Goal: Check status: Check status

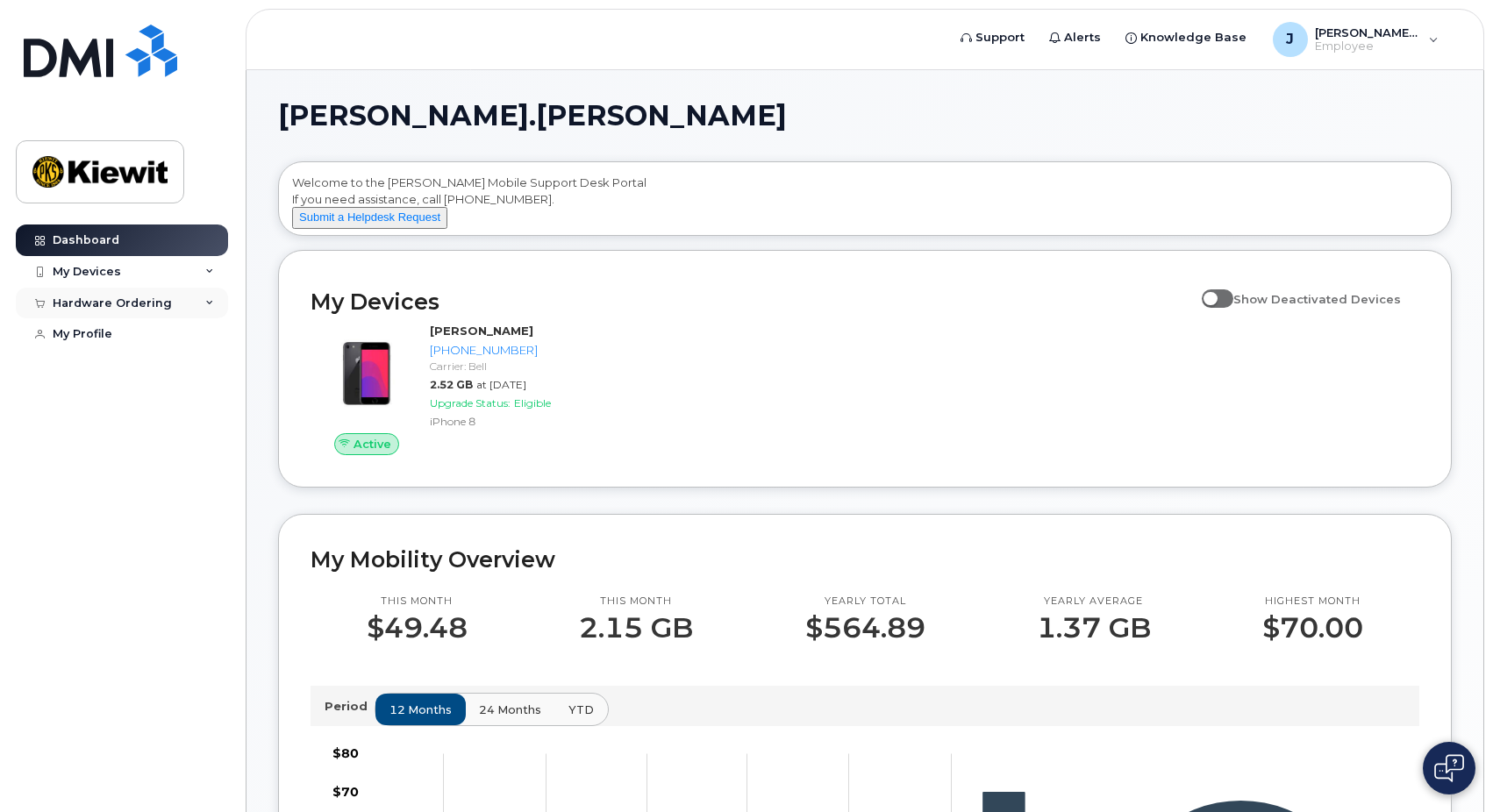
click at [169, 301] on div "Hardware Ordering" at bounding box center [122, 303] width 213 height 31
click at [94, 368] on div "New Order" at bounding box center [93, 368] width 66 height 16
click at [103, 333] on div "My Orders" at bounding box center [91, 335] width 63 height 16
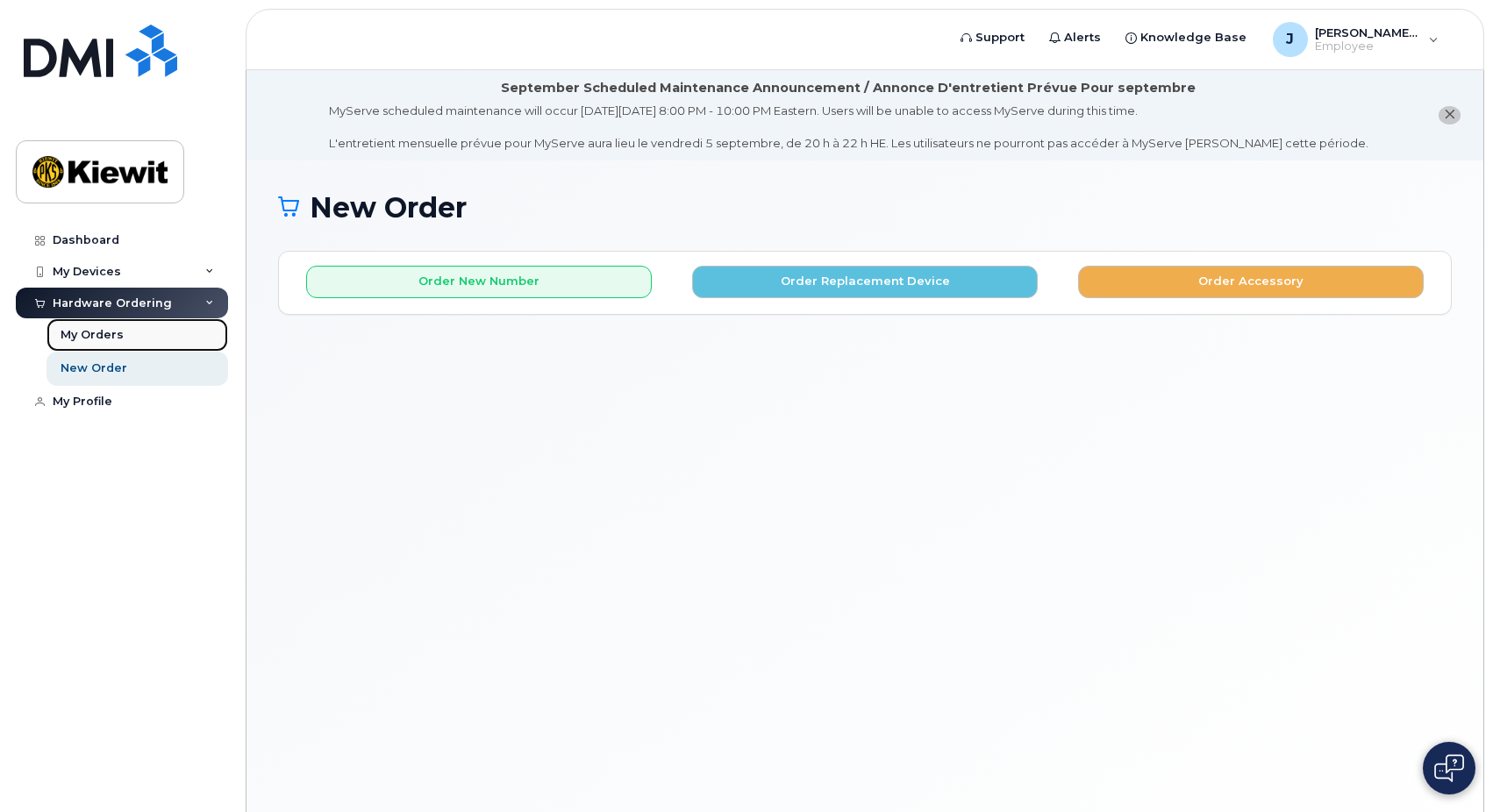
click at [135, 342] on link "My Orders" at bounding box center [137, 334] width 181 height 33
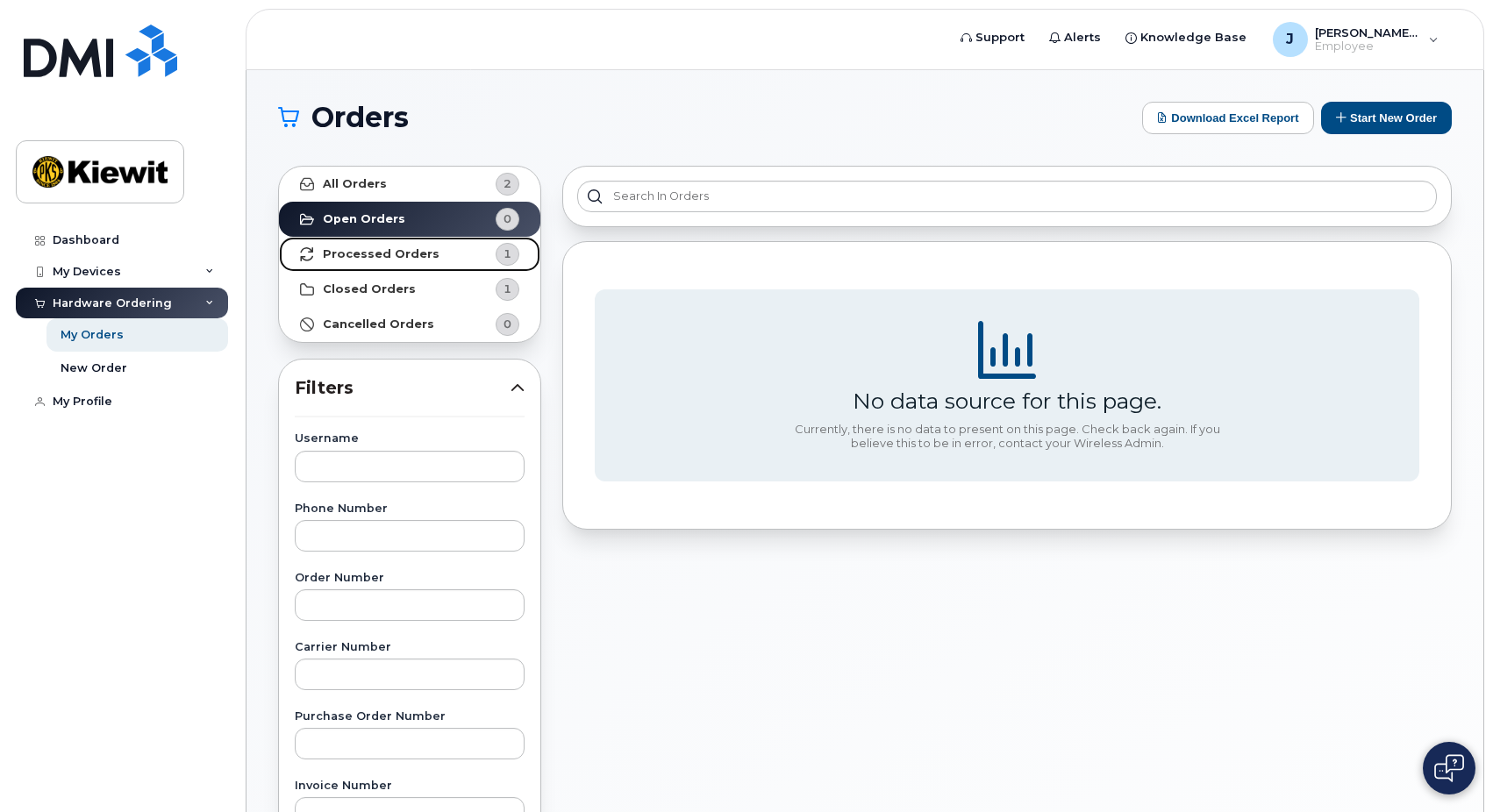
click at [357, 253] on strong "Processed Orders" at bounding box center [381, 255] width 117 height 14
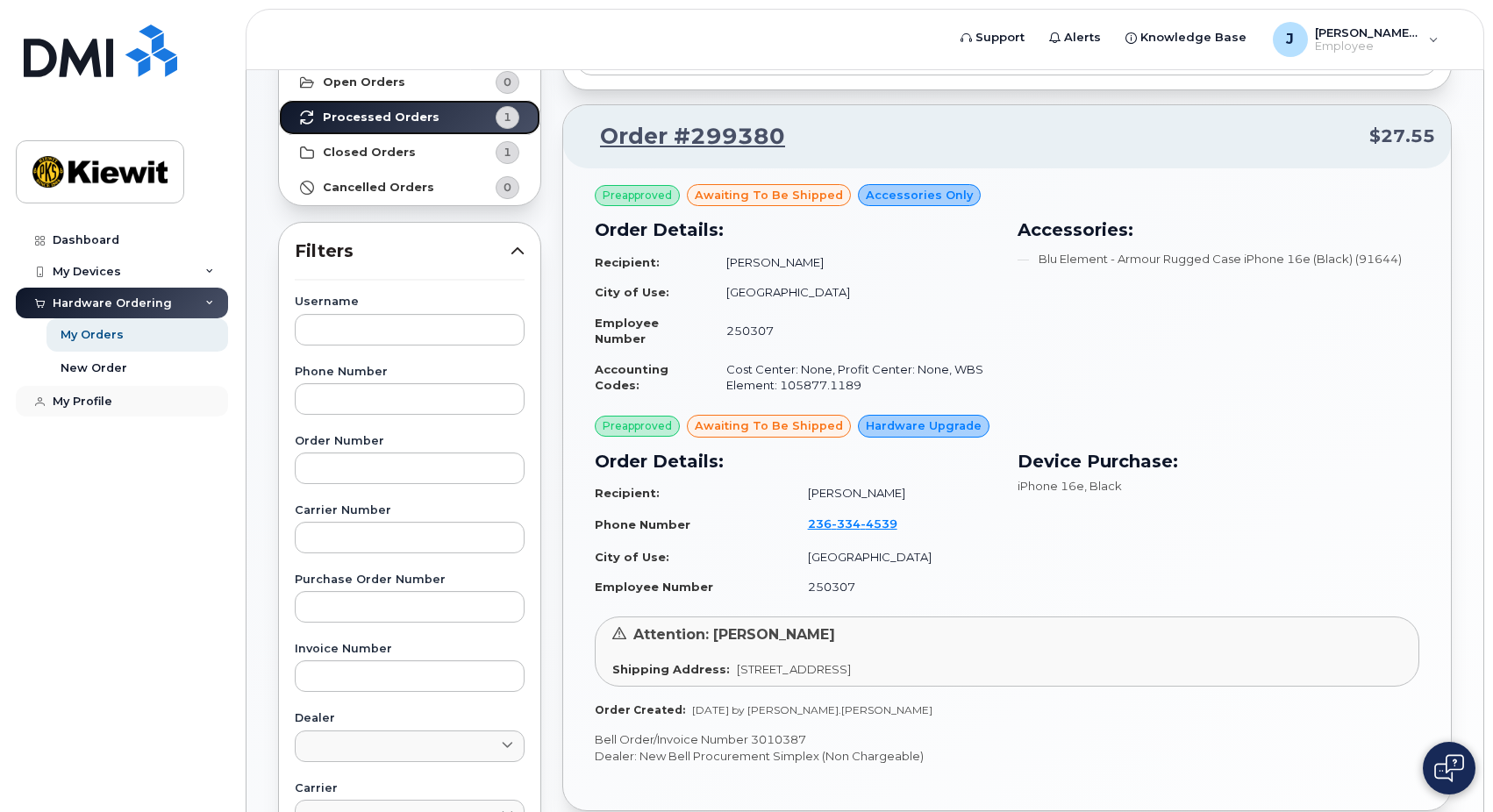
scroll to position [176, 0]
